Goal: Check status: Check status

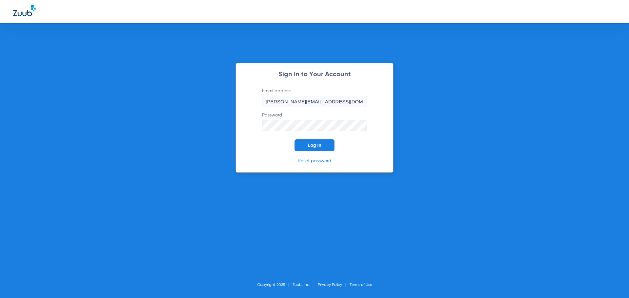
click at [300, 142] on button "Log In" at bounding box center [314, 145] width 40 height 12
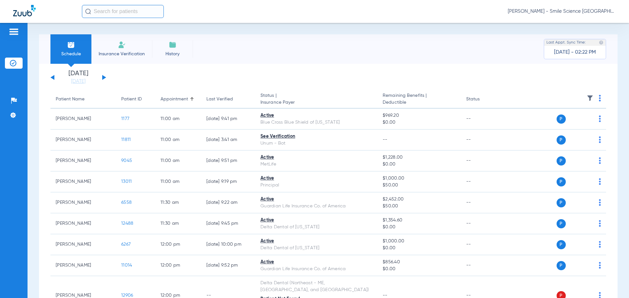
click at [103, 76] on button at bounding box center [104, 77] width 4 height 5
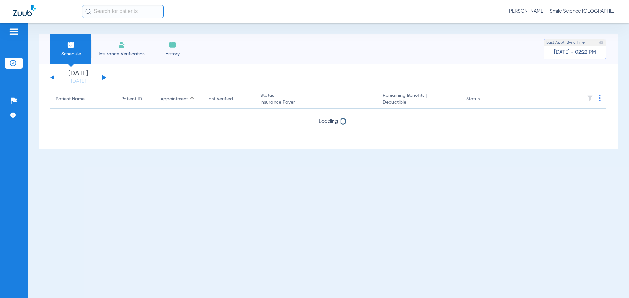
click at [103, 76] on button at bounding box center [104, 77] width 4 height 5
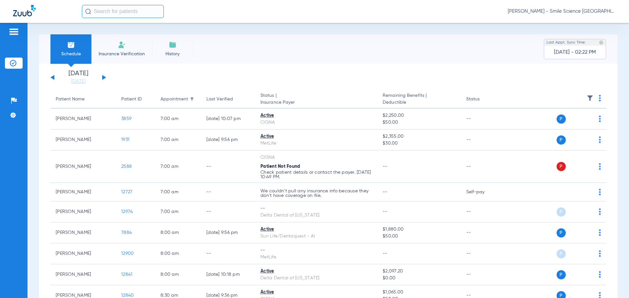
click at [103, 76] on button at bounding box center [104, 77] width 4 height 5
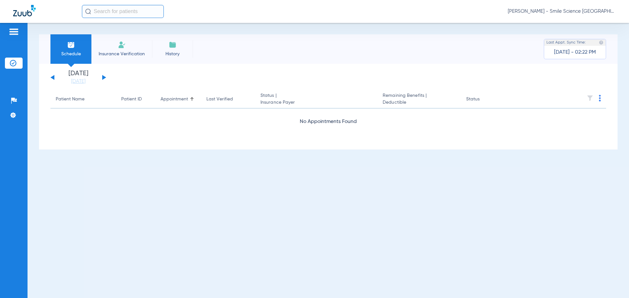
click at [103, 76] on button at bounding box center [104, 77] width 4 height 5
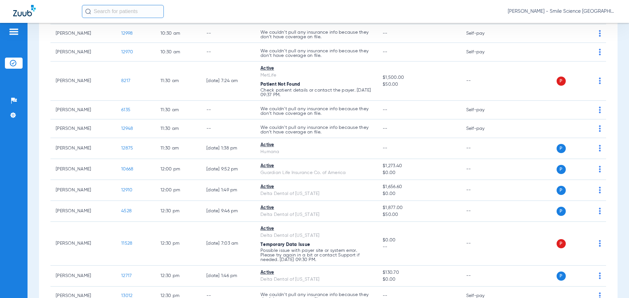
scroll to position [655, 0]
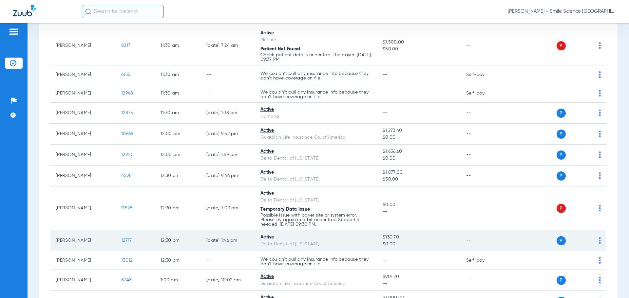
click at [129, 238] on span "12717" at bounding box center [126, 240] width 10 height 5
